Goal: Check status: Check status

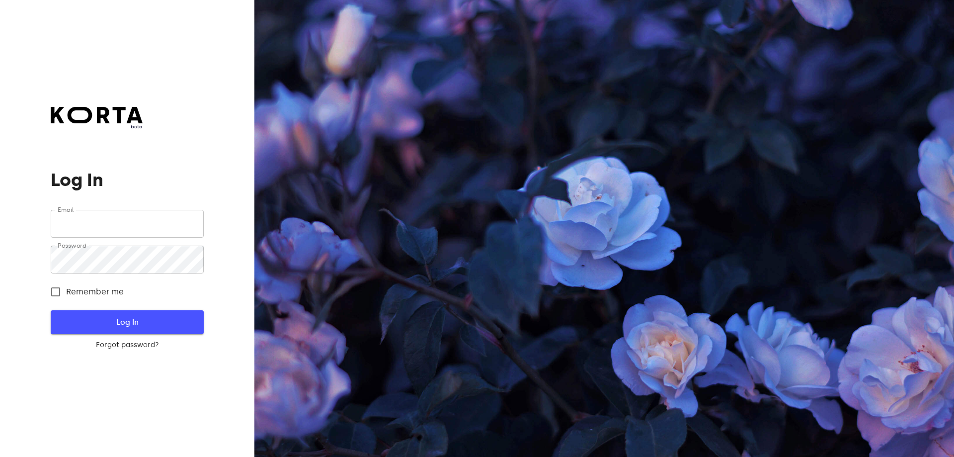
type input "[EMAIL_ADDRESS][DOMAIN_NAME]"
click at [122, 321] on span "Log In" at bounding box center [127, 321] width 121 height 13
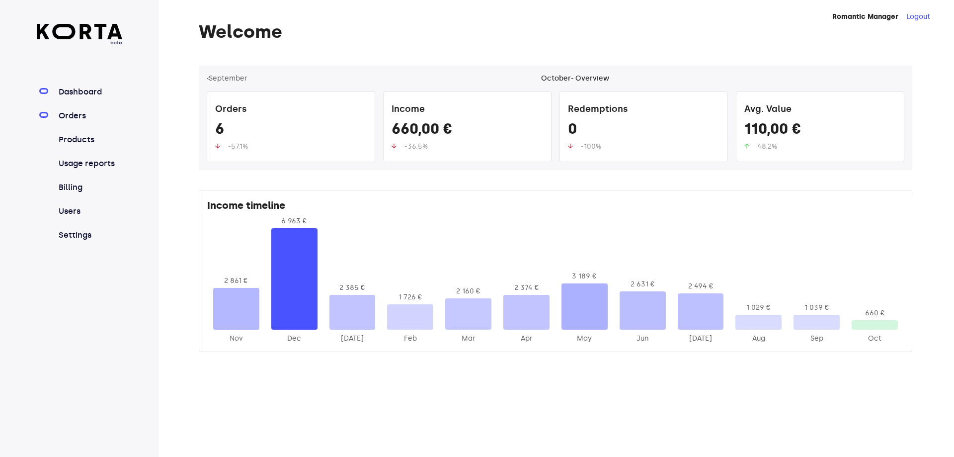
click at [72, 111] on link "Orders" at bounding box center [90, 116] width 66 height 12
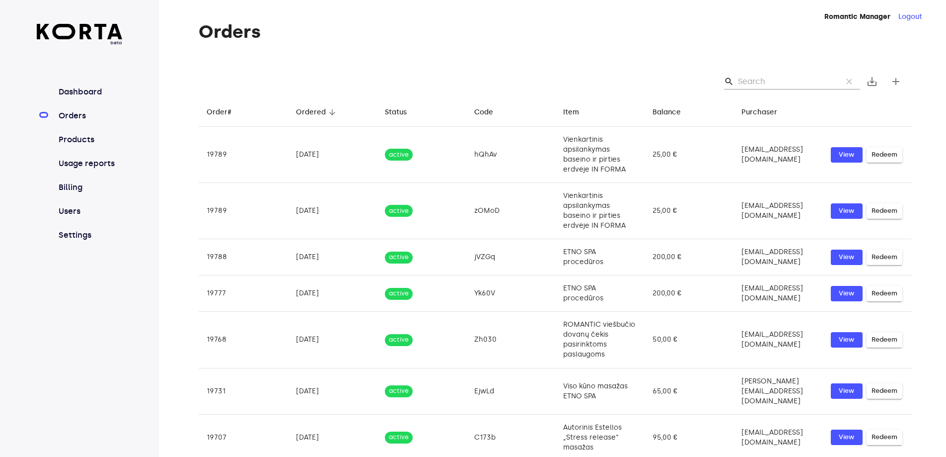
click at [758, 82] on input "Search" at bounding box center [786, 82] width 96 height 16
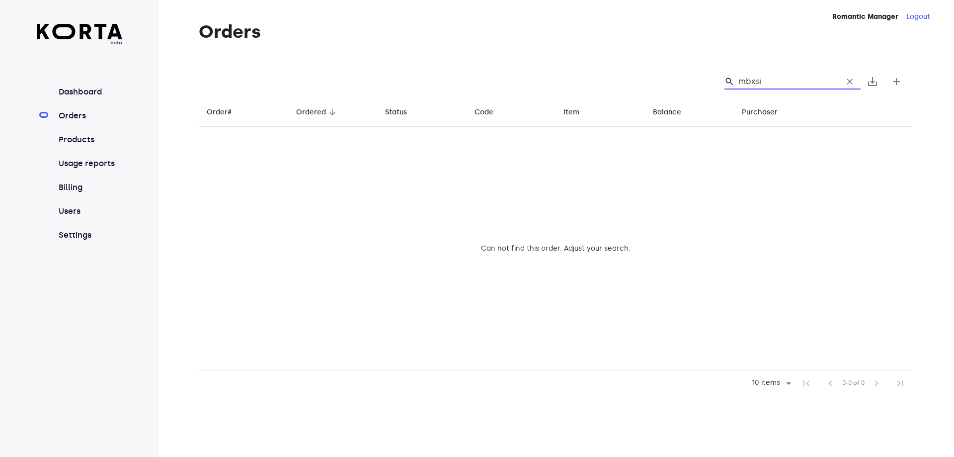
drag, startPoint x: 769, startPoint y: 80, endPoint x: 721, endPoint y: 80, distance: 47.2
click at [721, 80] on div "search mbxsi clear" at bounding box center [788, 82] width 144 height 16
click at [796, 81] on input "mbxsi" at bounding box center [786, 82] width 96 height 16
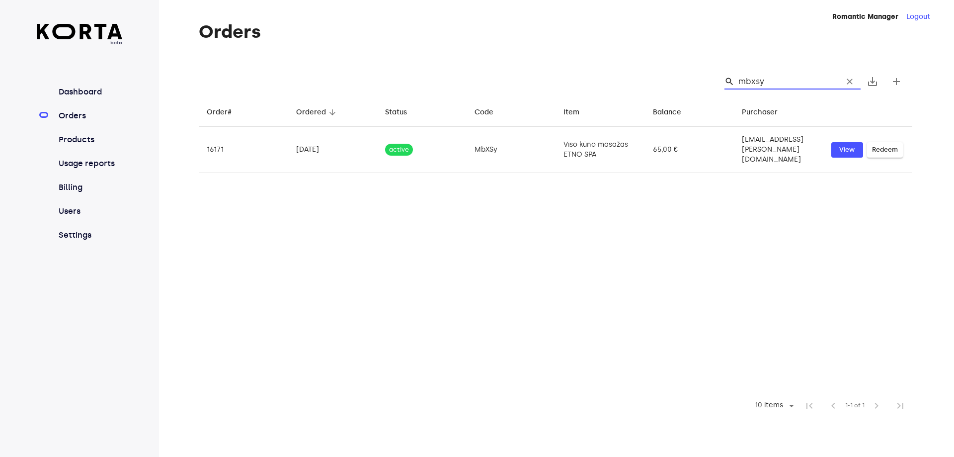
type input "mbxsy"
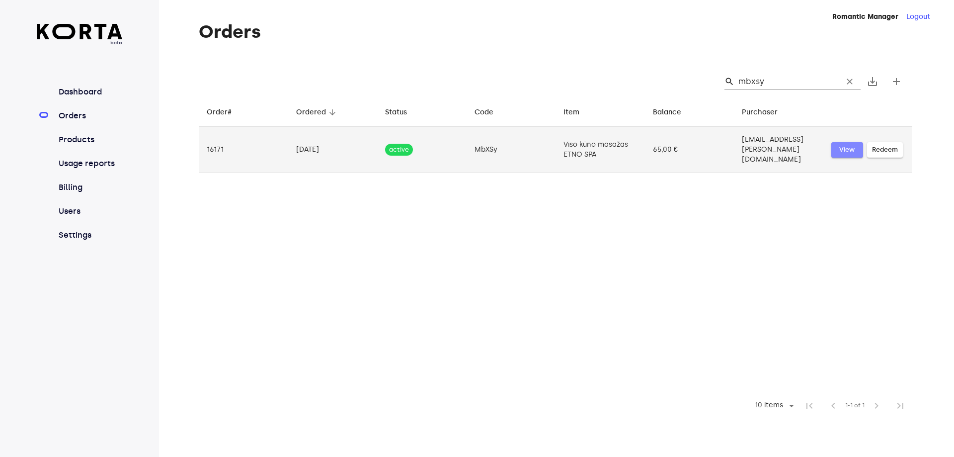
click at [848, 144] on span "View" at bounding box center [847, 149] width 22 height 11
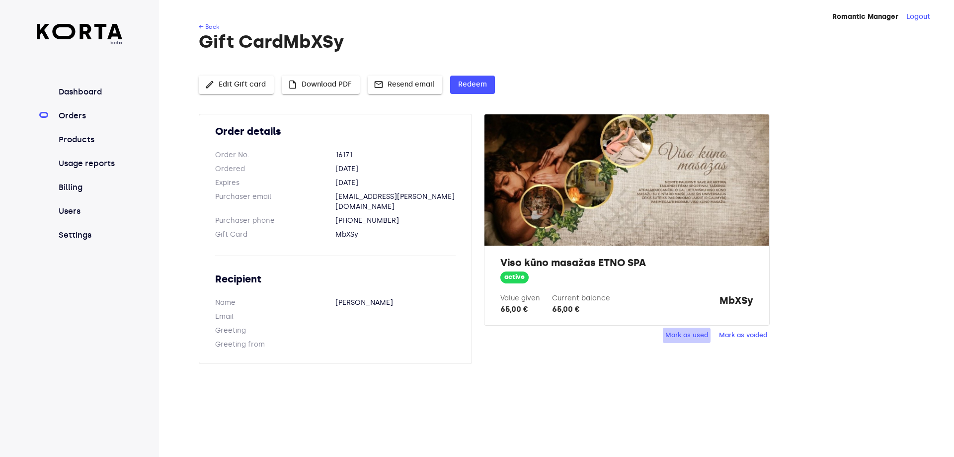
click at [681, 333] on span "Mark as used" at bounding box center [686, 334] width 43 height 11
click at [888, 219] on div "Order details Order No. 16171 Ordered [DATE] Expires [DATE] Purchaser email [PE…" at bounding box center [555, 245] width 713 height 262
click at [651, 59] on div "← Back Gift Card MbXSy edit Edit Gift card insert_drive_file Download PDF mail …" at bounding box center [540, 199] width 763 height 354
click at [479, 86] on span "Redeem" at bounding box center [472, 84] width 29 height 12
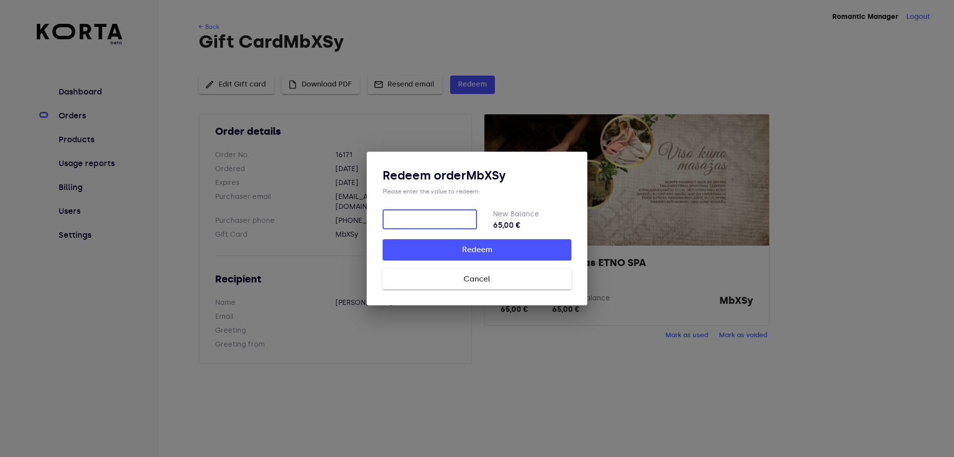
click at [504, 281] on span "Cancel" at bounding box center [476, 278] width 157 height 13
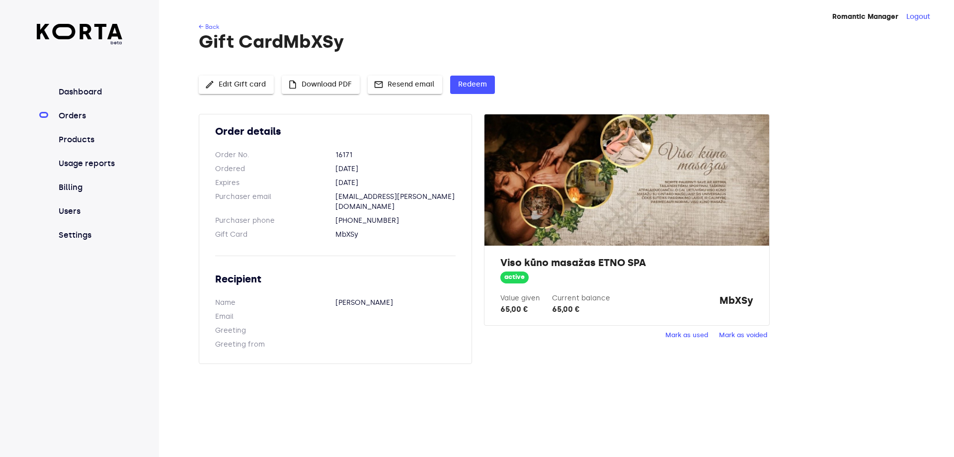
click at [556, 262] on h2 "Viso kūno masažas ETNO SPA" at bounding box center [626, 262] width 252 height 14
click at [370, 75] on div "← Back Gift Card MbXSy edit Edit Gift card insert_drive_file Download PDF mail …" at bounding box center [540, 199] width 763 height 354
click at [335, 84] on span "insert_drive_file Download PDF" at bounding box center [321, 84] width 62 height 12
click at [687, 336] on span "Mark as used" at bounding box center [686, 334] width 43 height 11
